Goal: Task Accomplishment & Management: Manage account settings

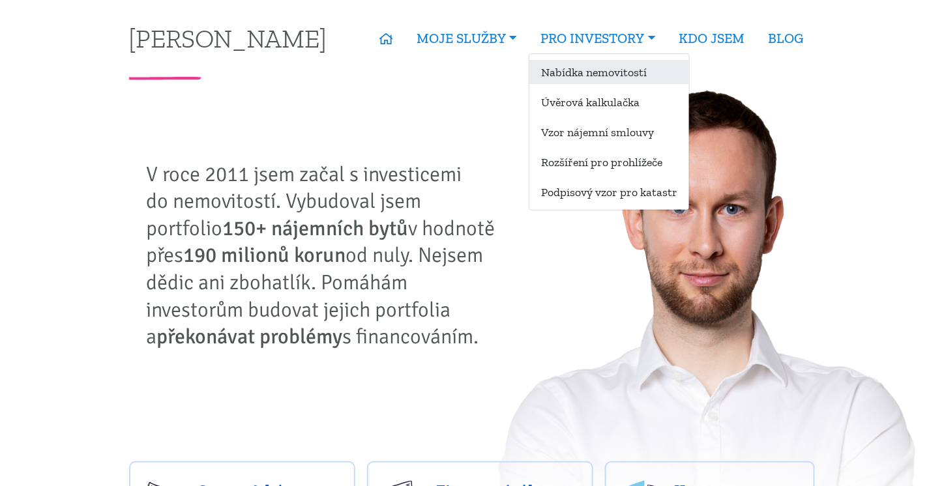
click at [603, 78] on link "Nabídka nemovitostí" at bounding box center [609, 72] width 160 height 24
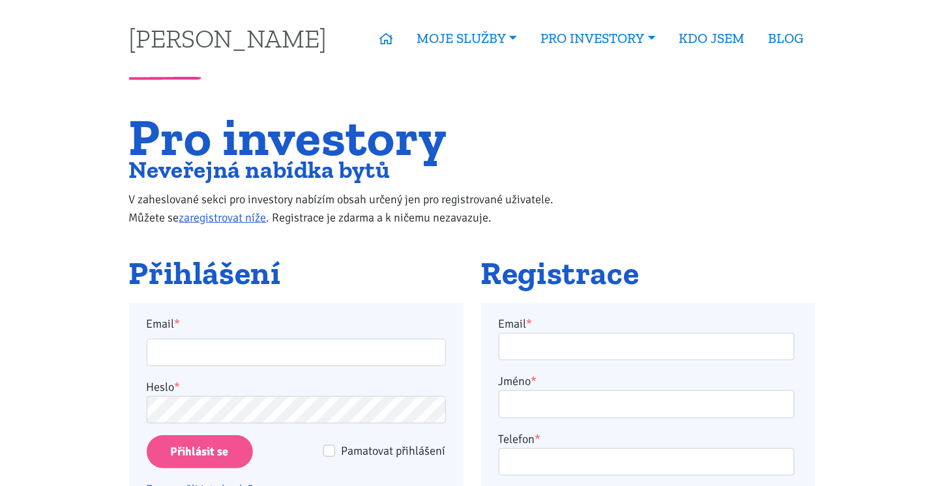
scroll to position [130, 0]
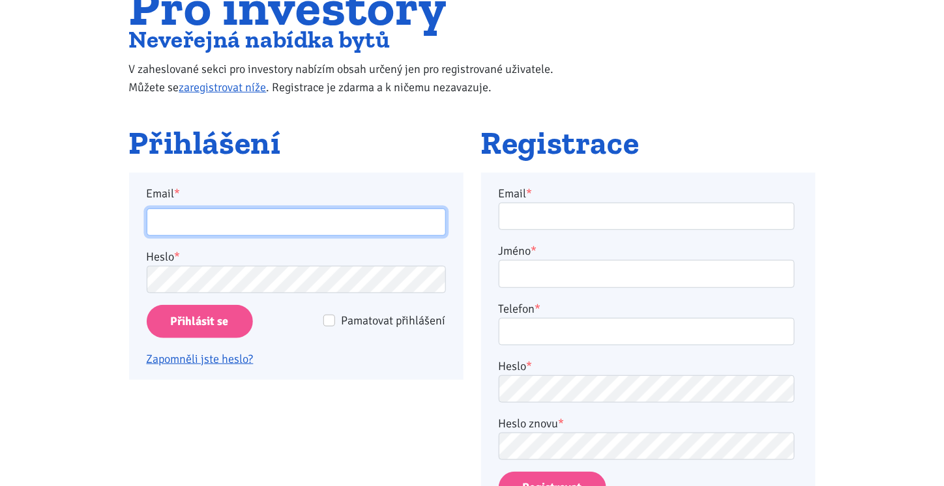
click at [290, 216] on input "Email *" at bounding box center [296, 223] width 299 height 28
type input "kratkymartin@centrum.cz"
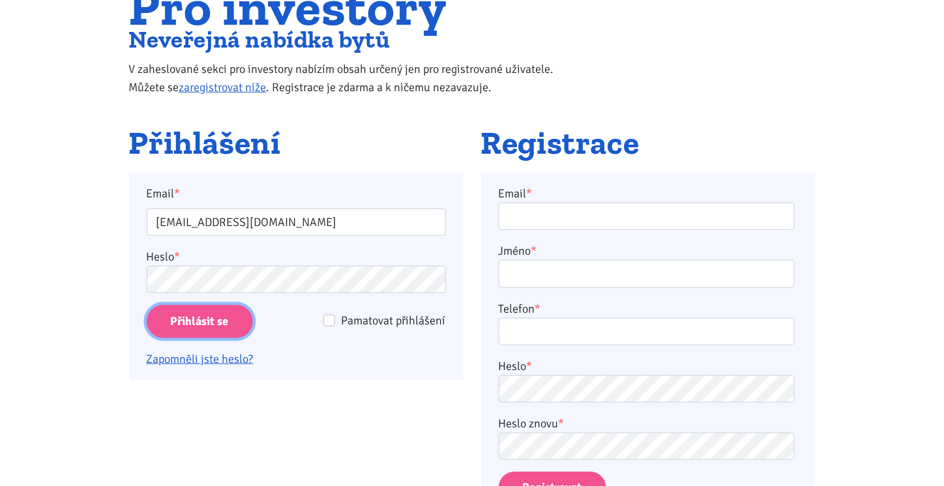
click at [216, 318] on input "Přihlásit se" at bounding box center [200, 321] width 106 height 33
